Goal: Task Accomplishment & Management: Use online tool/utility

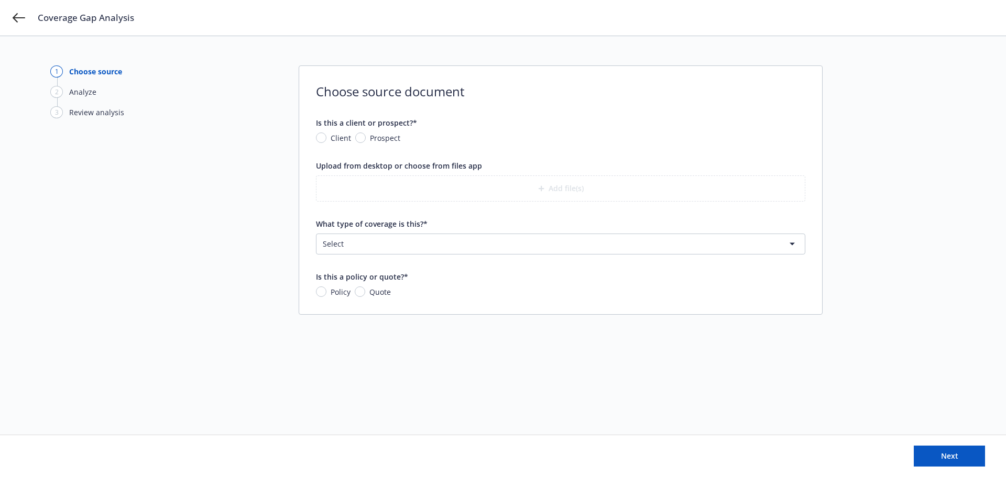
click at [366, 139] on span "Prospect" at bounding box center [383, 138] width 35 height 11
click at [366, 139] on input "Prospect" at bounding box center [360, 138] width 10 height 10
radio input "true"
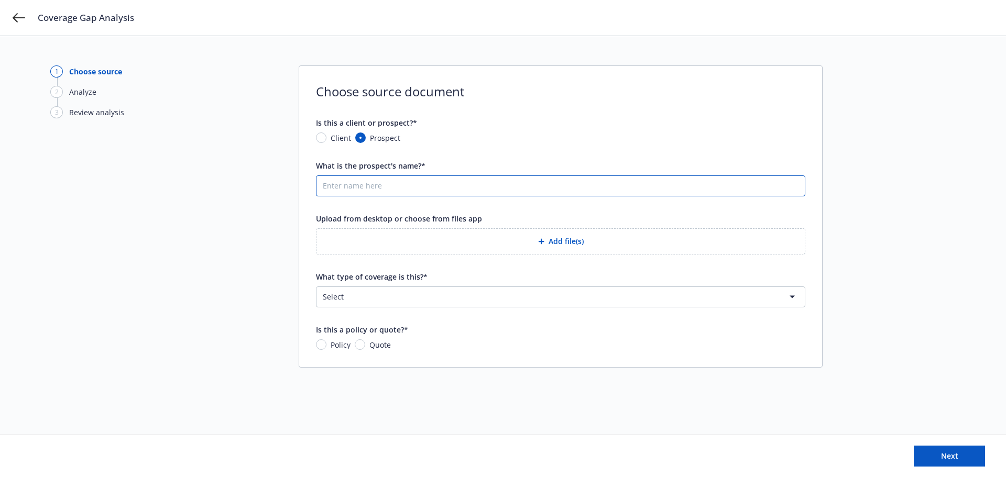
click at [402, 187] on input "What is the prospect's name?*" at bounding box center [561, 186] width 488 height 20
type input "BWCP Fund"
click at [519, 245] on button "Add file(s)" at bounding box center [561, 242] width 490 height 26
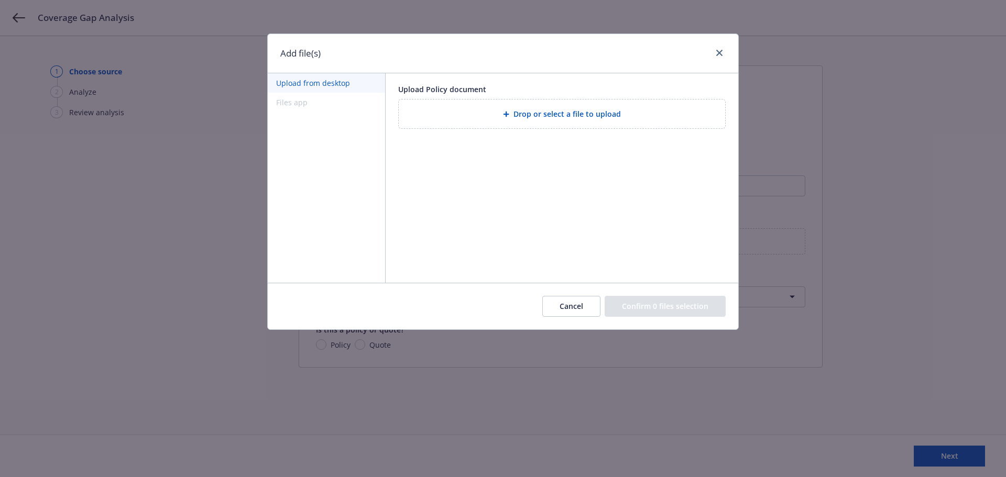
click at [527, 102] on div "Drop or select a file to upload" at bounding box center [562, 114] width 327 height 29
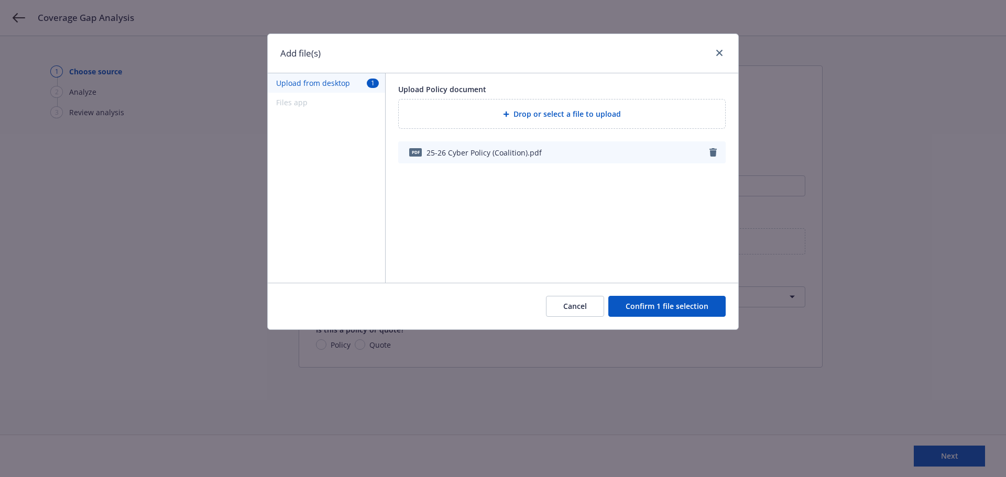
click at [628, 309] on button "Confirm 1 file selection" at bounding box center [667, 306] width 117 height 21
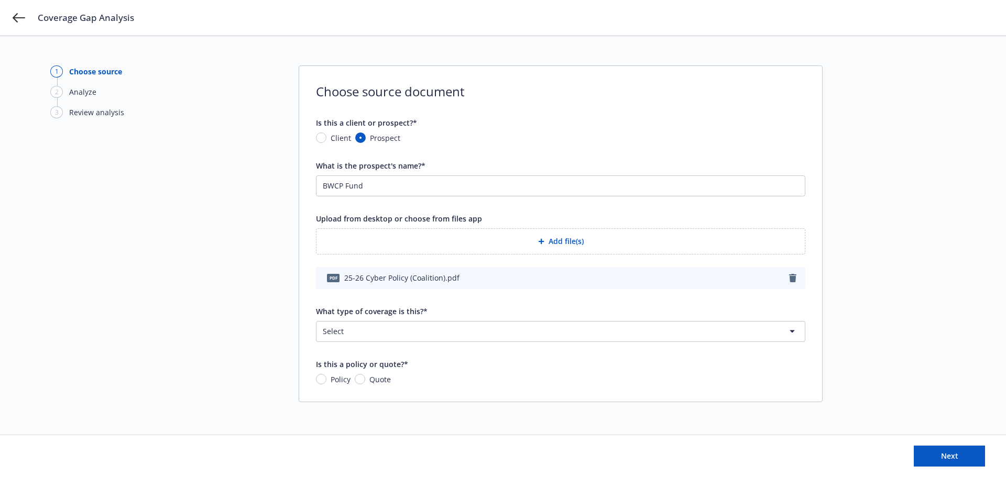
click at [437, 325] on html "Coverage Gap Analysis 1 Choose source 2 Analyze 3 Review analysis Choose source…" at bounding box center [503, 238] width 1006 height 477
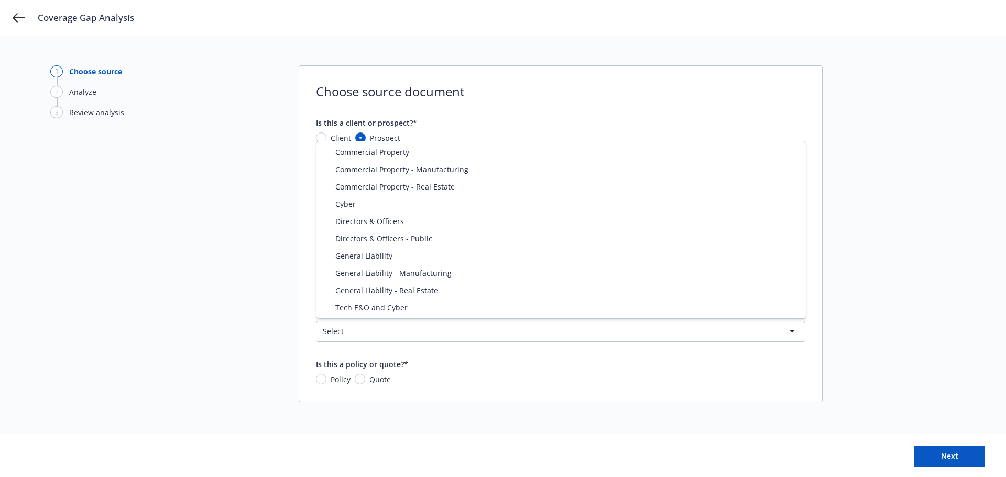
select select "CYBER"
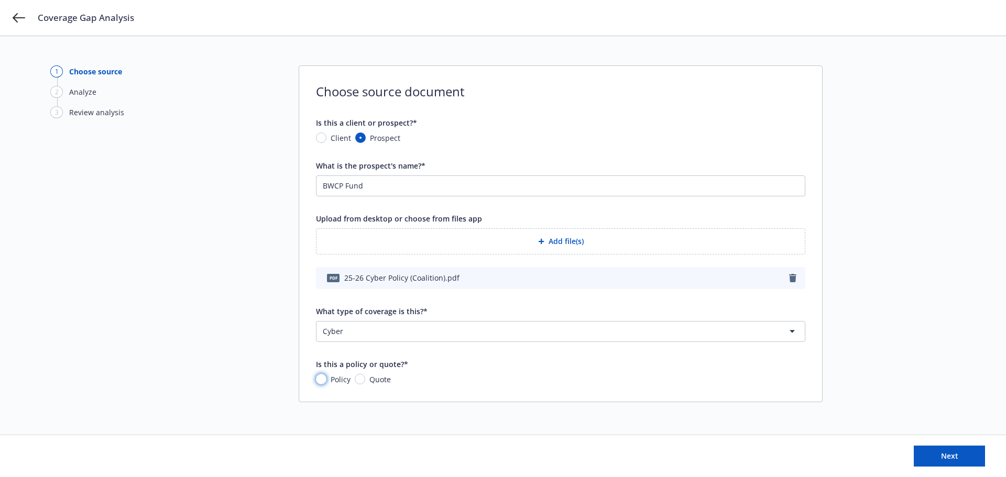
click at [322, 382] on input "Policy" at bounding box center [321, 379] width 10 height 10
radio input "true"
click at [937, 450] on button "Next" at bounding box center [949, 456] width 71 height 21
